Goal: Task Accomplishment & Management: Complete application form

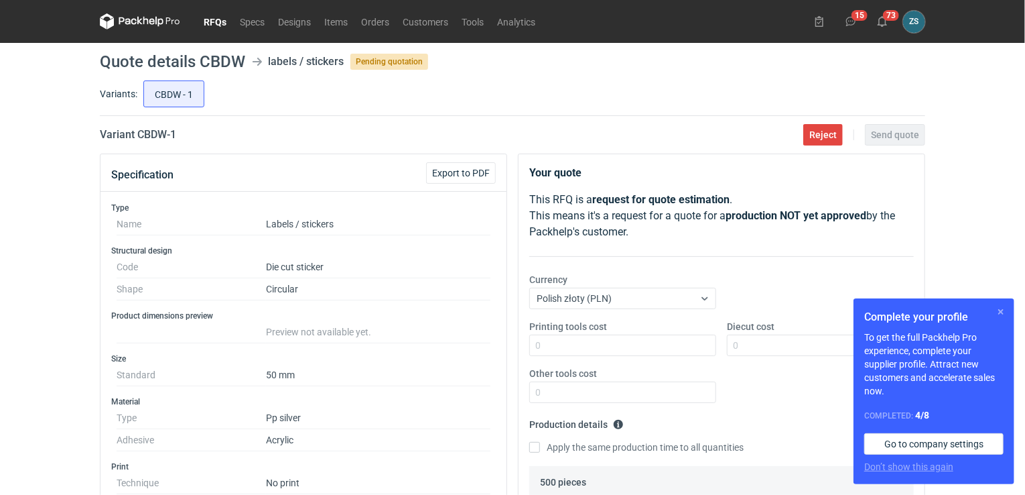
click at [1001, 307] on button "button" at bounding box center [1001, 312] width 16 height 16
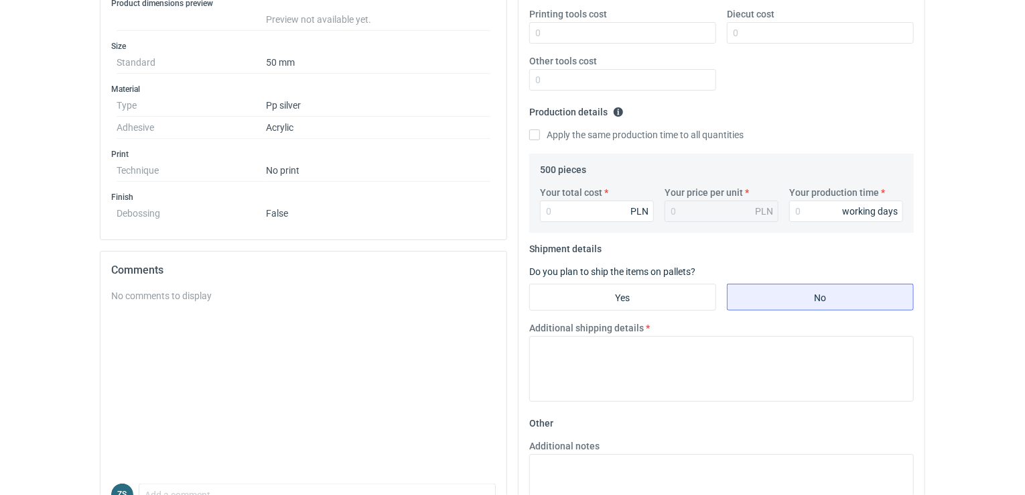
scroll to position [402, 0]
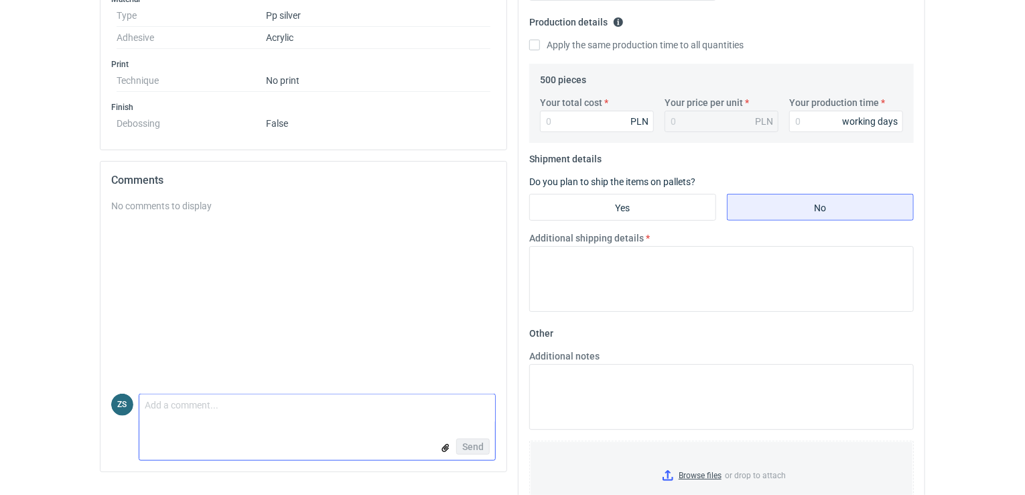
click at [191, 413] on textarea "Comment message" at bounding box center [317, 408] width 356 height 28
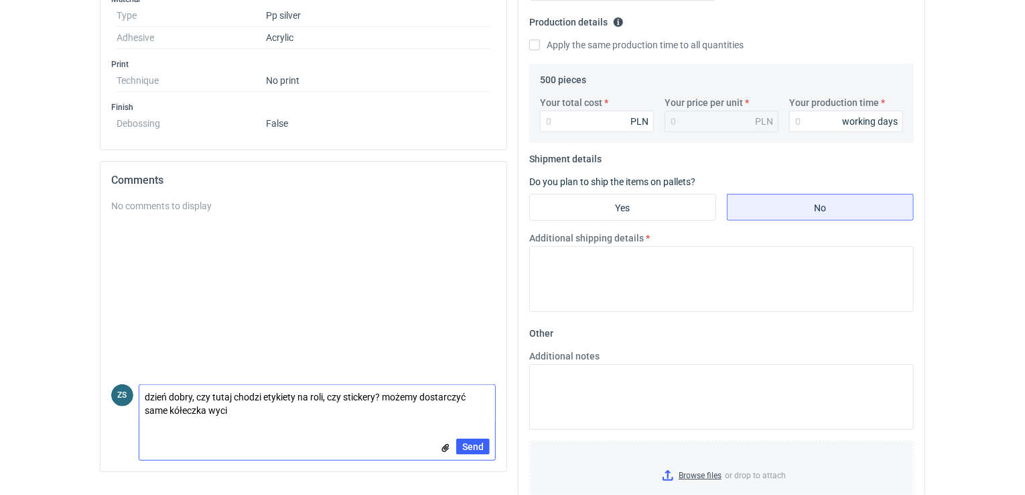
scroll to position [0, 0]
type textarea "dzień dobry, czy tutaj chodzi etykiety na roli, czy stickery? możemy dostarczyć…"
click at [466, 447] on span "Send" at bounding box center [472, 446] width 21 height 9
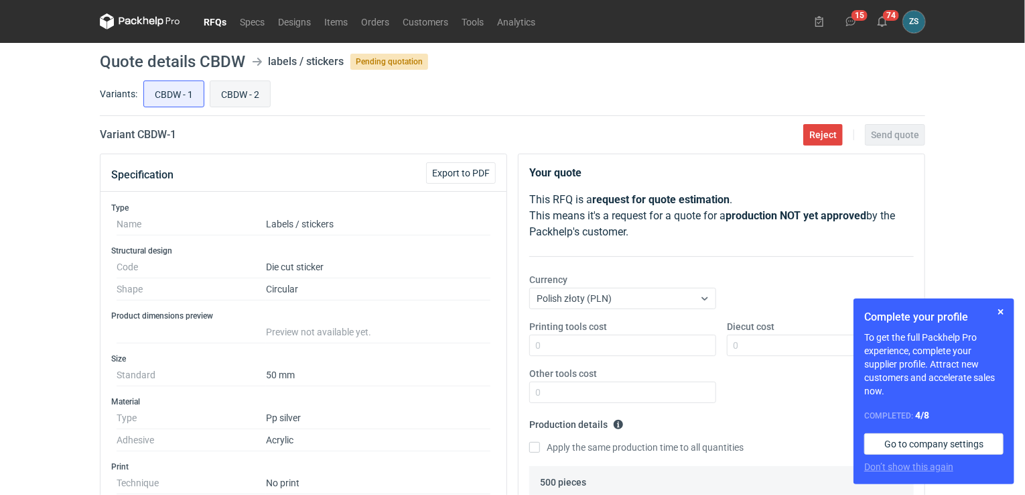
click at [243, 95] on input "CBDW - 2" at bounding box center [240, 93] width 60 height 25
radio input "true"
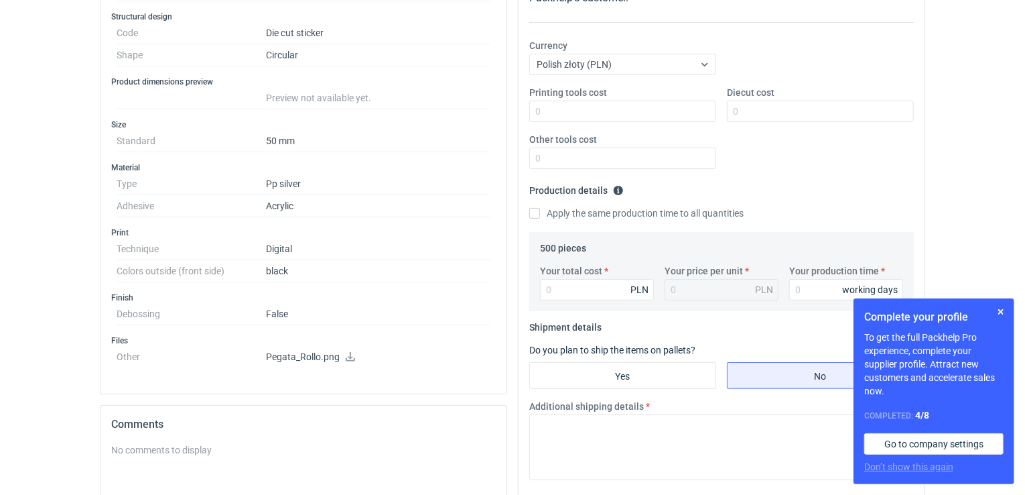
scroll to position [134, 0]
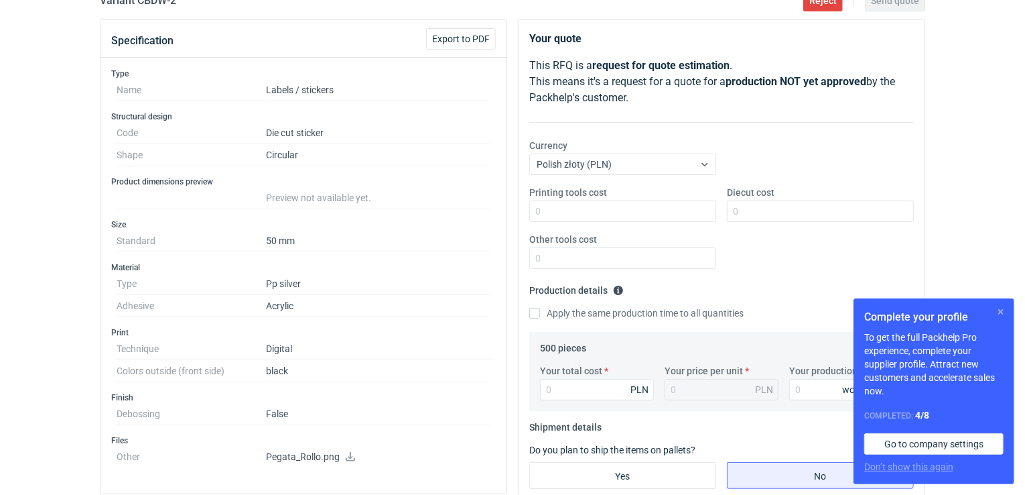
click at [1001, 312] on button "button" at bounding box center [1001, 312] width 16 height 16
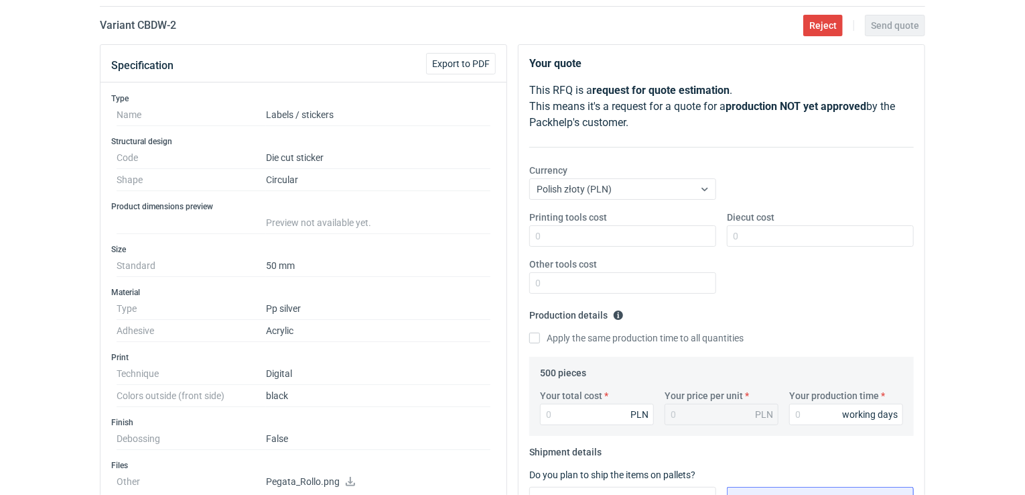
scroll to position [67, 0]
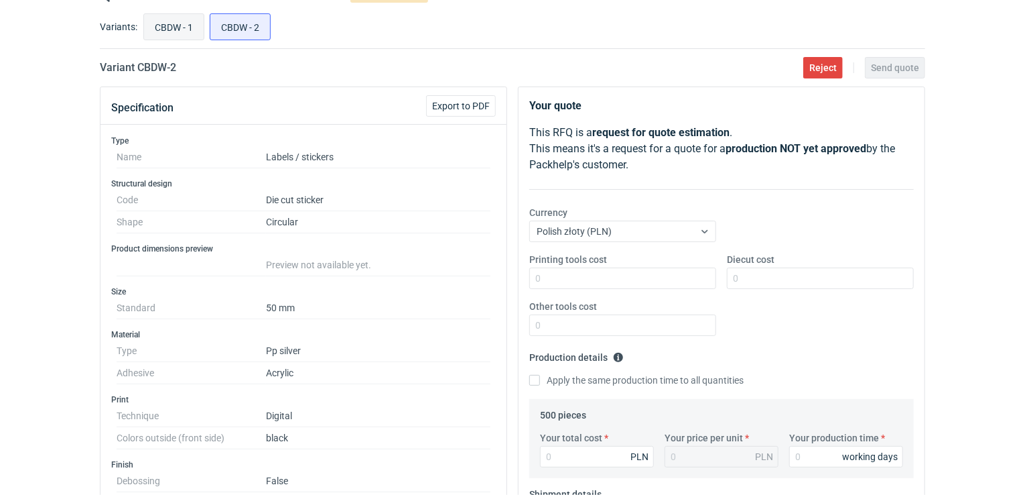
click at [188, 22] on input "CBDW - 1" at bounding box center [174, 26] width 60 height 25
radio input "true"
click at [252, 30] on input "CBDW - 2" at bounding box center [240, 26] width 60 height 25
radio input "true"
click at [188, 22] on input "CBDW - 1" at bounding box center [174, 26] width 60 height 25
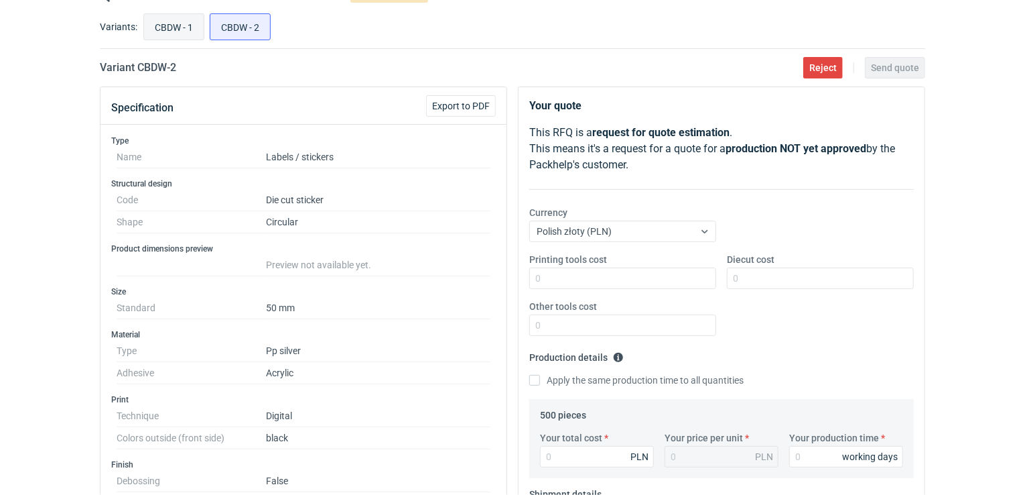
radio input "true"
click at [239, 23] on input "CBDW - 2" at bounding box center [240, 26] width 60 height 25
radio input "true"
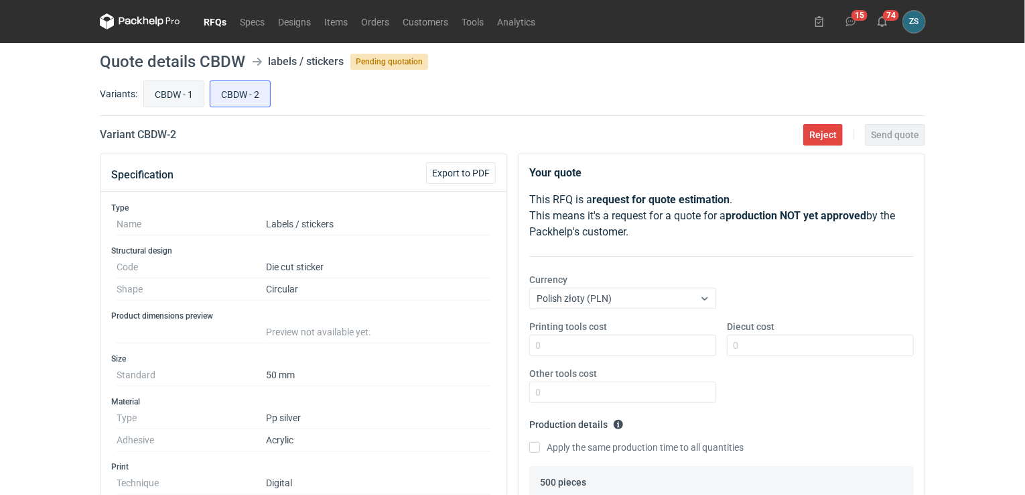
click at [184, 84] on input "CBDW - 1" at bounding box center [174, 93] width 60 height 25
radio input "true"
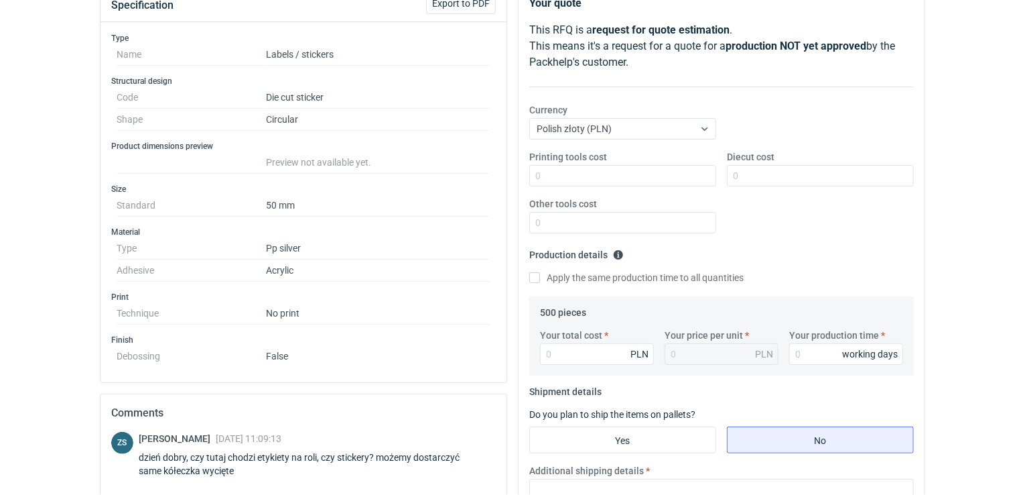
scroll to position [201, 0]
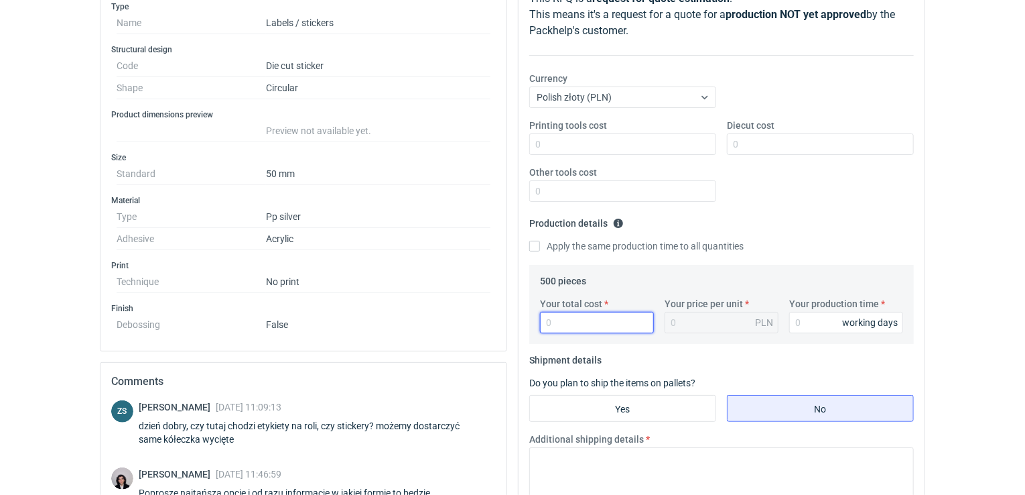
click at [595, 322] on input "Your total cost" at bounding box center [597, 322] width 114 height 21
type input "228"
type input "0.46"
type input "228"
click at [818, 320] on input "Your production time" at bounding box center [846, 322] width 114 height 21
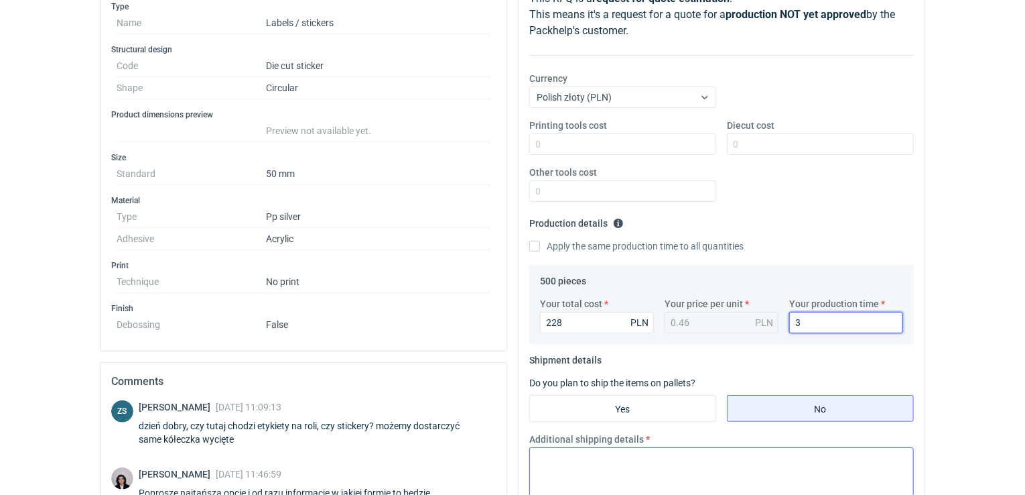
type input "3"
click at [645, 454] on textarea "Additional shipping details" at bounding box center [721, 480] width 385 height 66
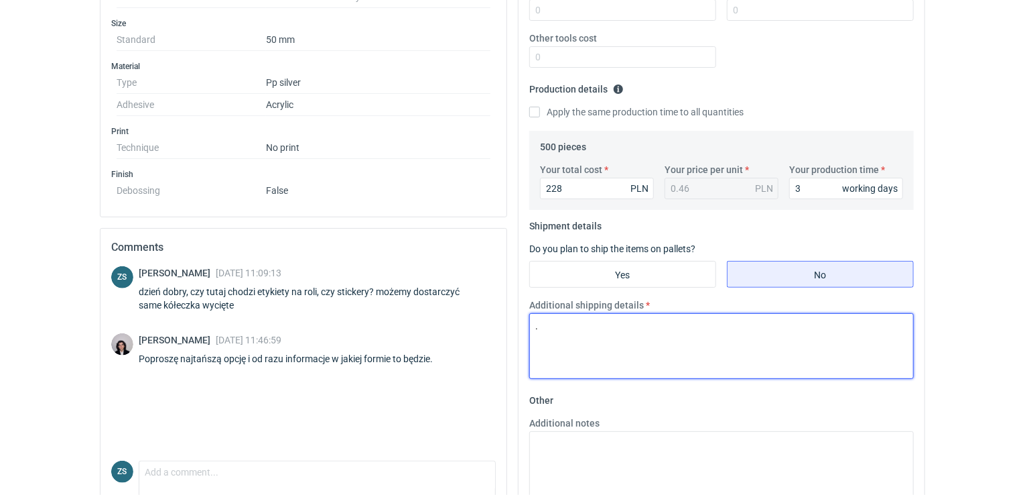
scroll to position [0, 0]
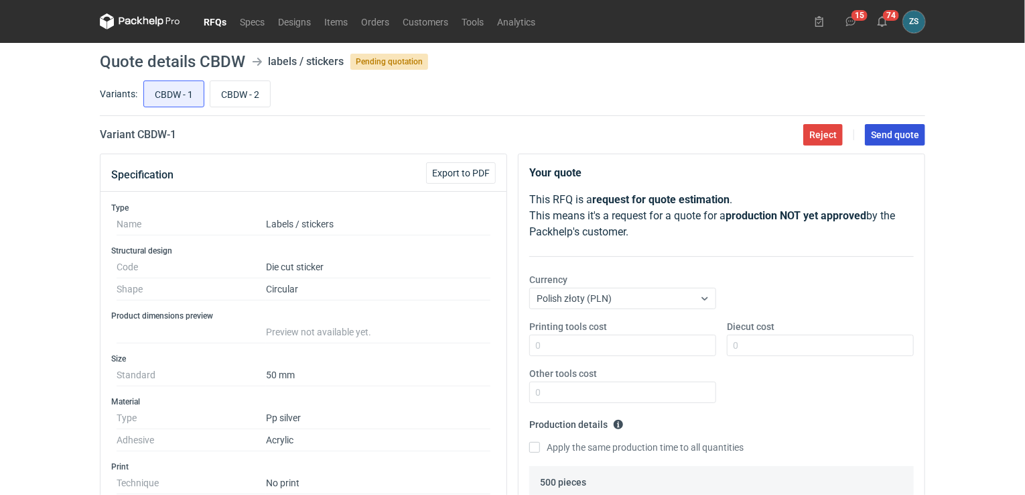
type textarea "."
click at [893, 137] on span "Send quote" at bounding box center [895, 134] width 48 height 9
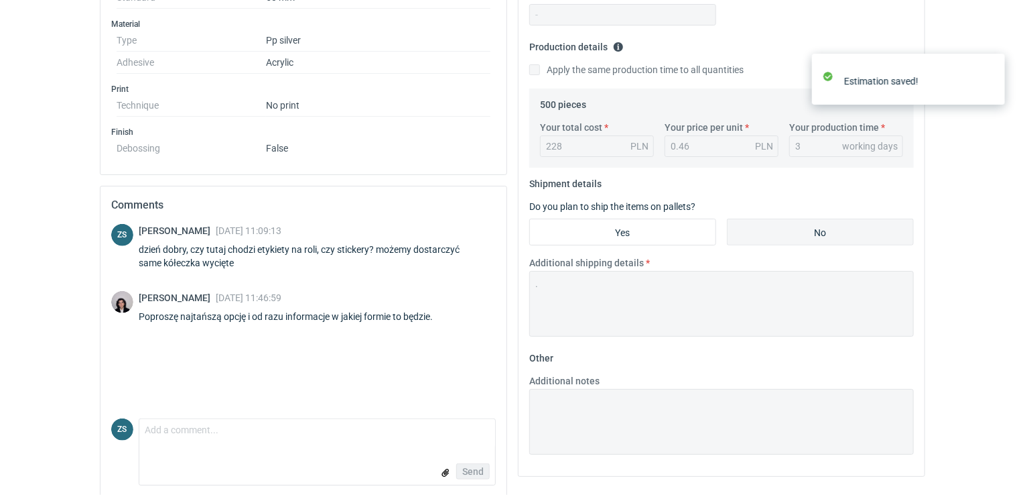
scroll to position [388, 0]
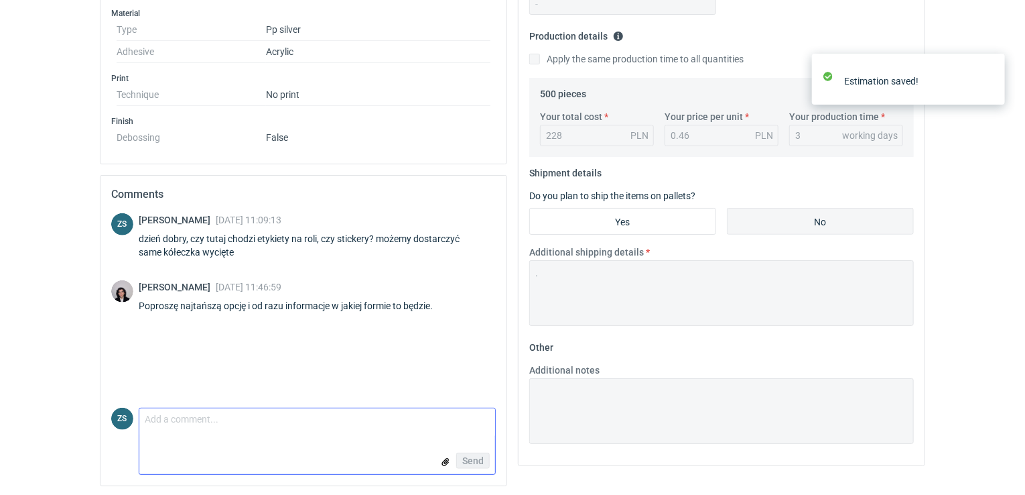
click at [200, 425] on textarea "Comment message" at bounding box center [317, 422] width 356 height 28
type textarea "na roli"
click at [468, 452] on button "Send" at bounding box center [473, 460] width 34 height 16
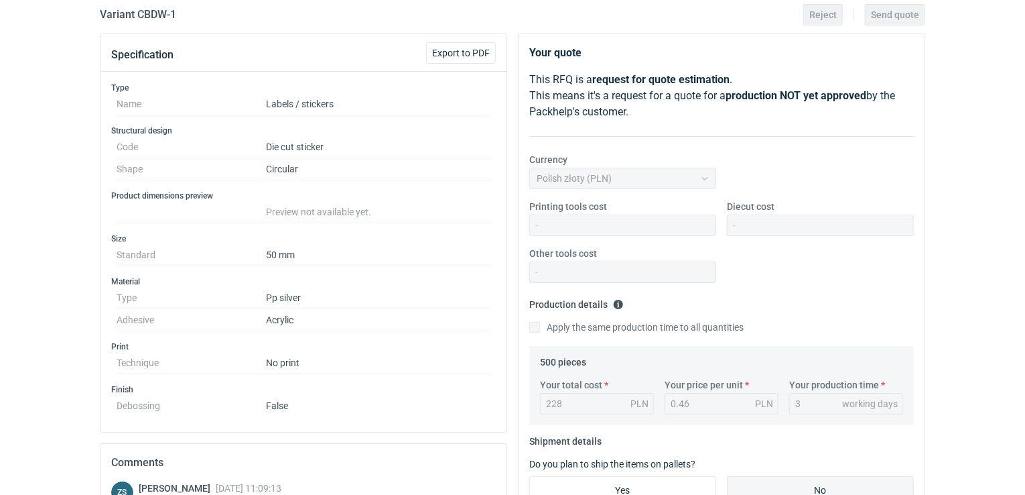
scroll to position [0, 0]
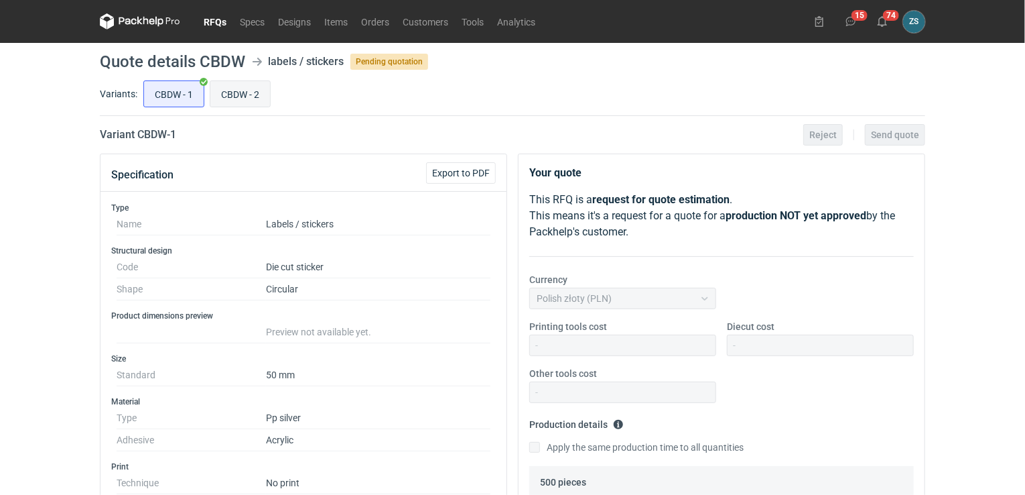
click at [233, 97] on input "CBDW - 2" at bounding box center [240, 93] width 60 height 25
radio input "true"
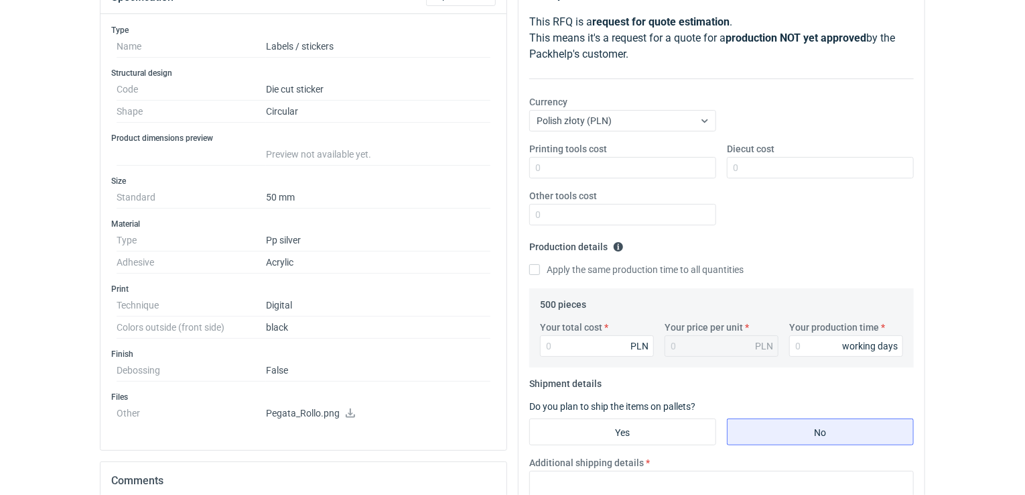
scroll to position [201, 0]
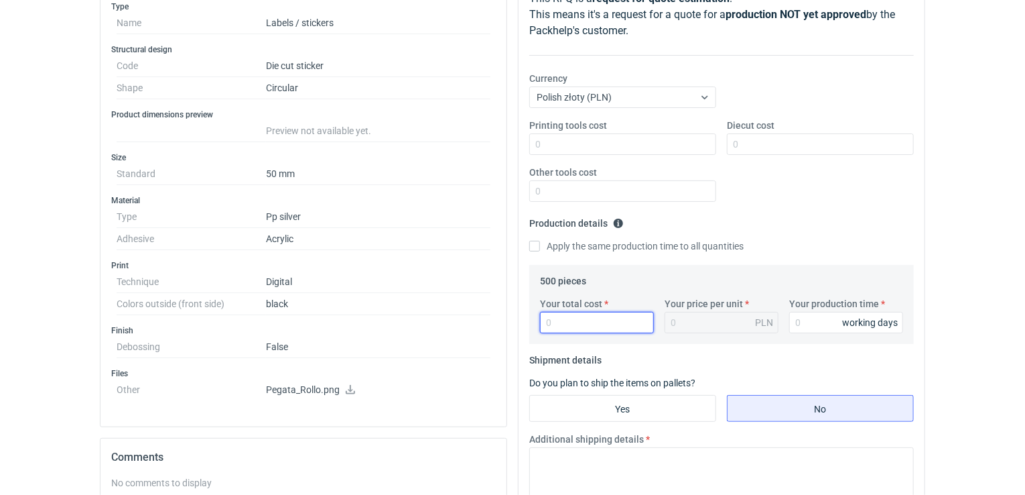
click at [598, 320] on input "Your total cost" at bounding box center [597, 322] width 114 height 21
type input "22"
type input "0.04"
type input "228"
type input "0.46"
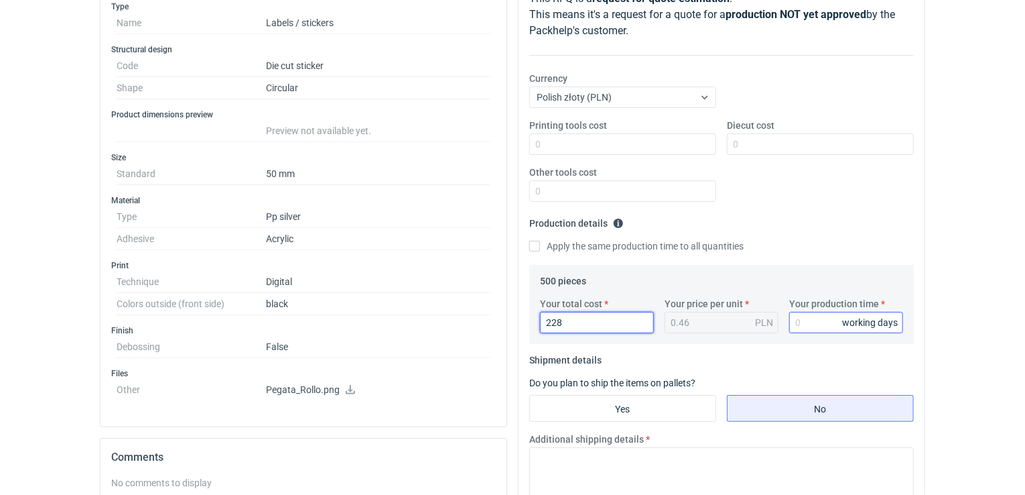
type input "228"
click at [804, 317] on input "Your production time" at bounding box center [846, 322] width 114 height 21
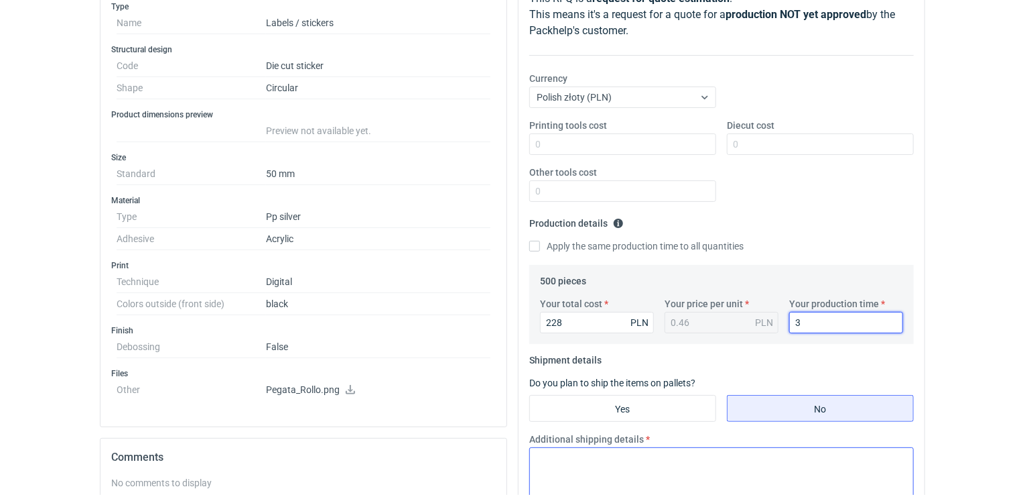
type input "3"
drag, startPoint x: 646, startPoint y: 459, endPoint x: 652, endPoint y: 456, distance: 6.9
click at [652, 456] on textarea "Additional shipping details" at bounding box center [721, 480] width 385 height 66
type textarea "/"
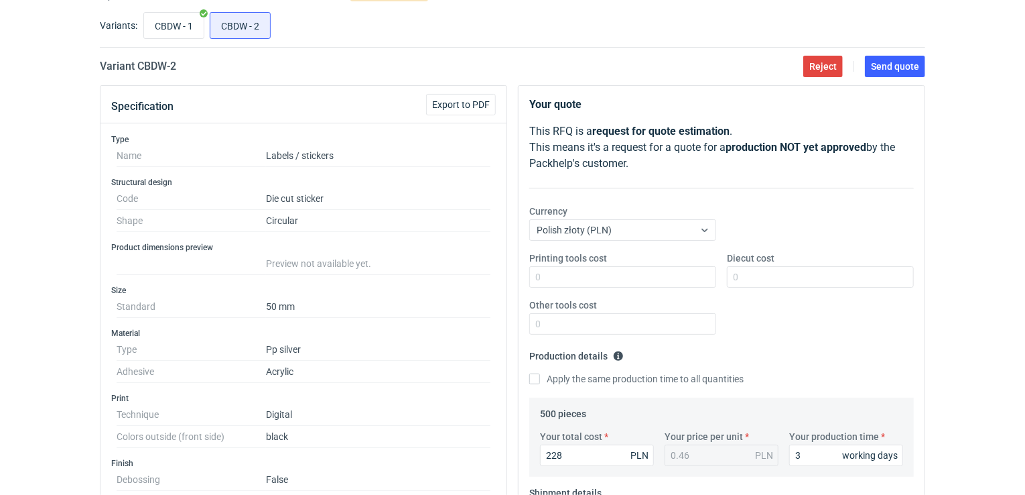
scroll to position [67, 0]
type textarea "."
click at [890, 73] on button "Send quote" at bounding box center [895, 67] width 60 height 21
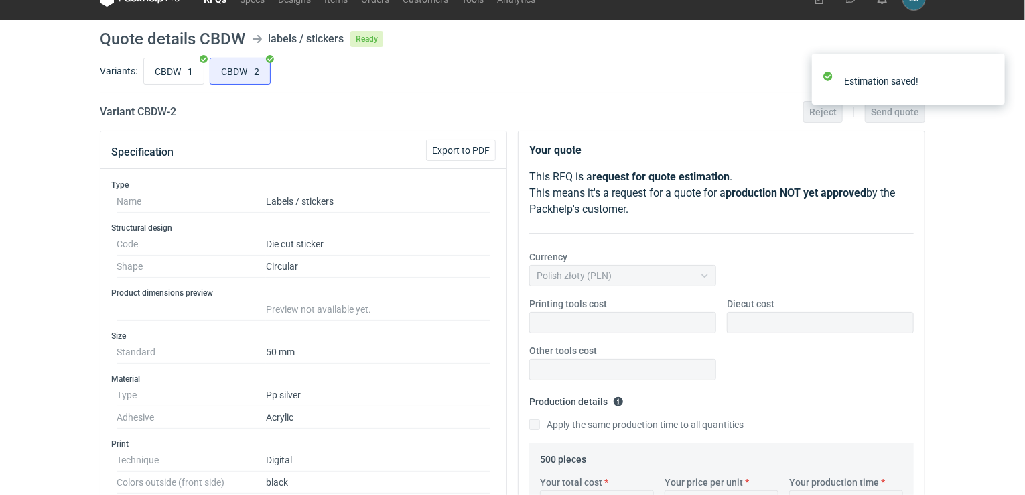
scroll to position [0, 0]
